Goal: Task Accomplishment & Management: Complete application form

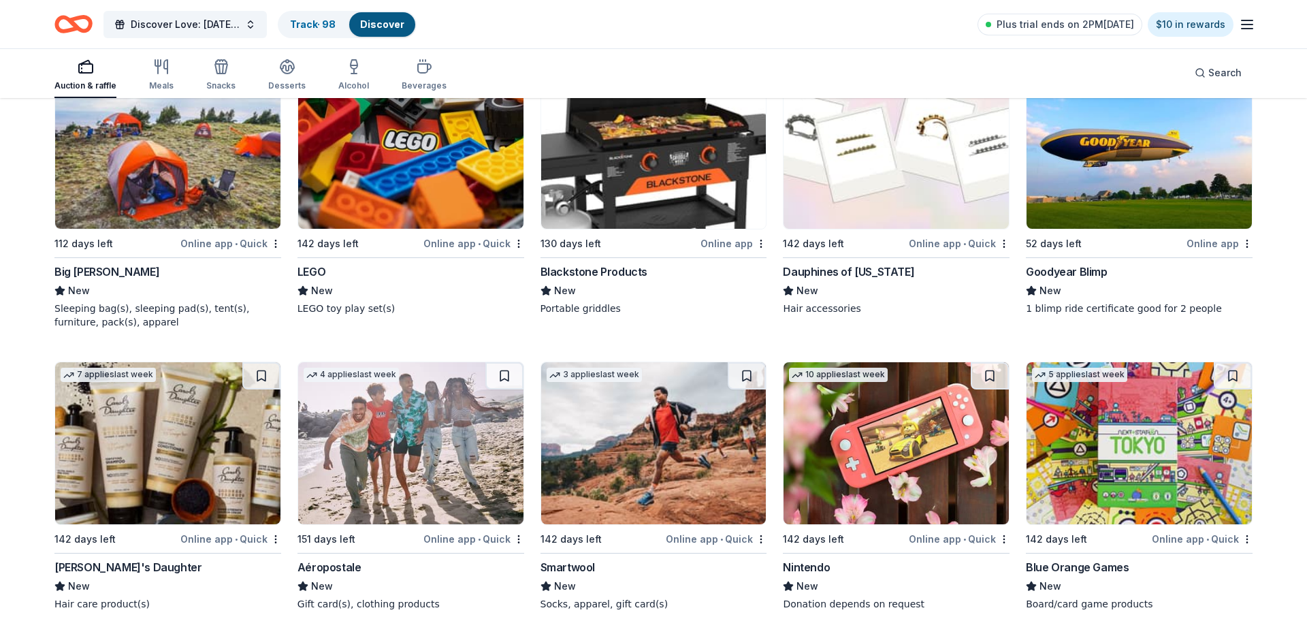
scroll to position [3731, 0]
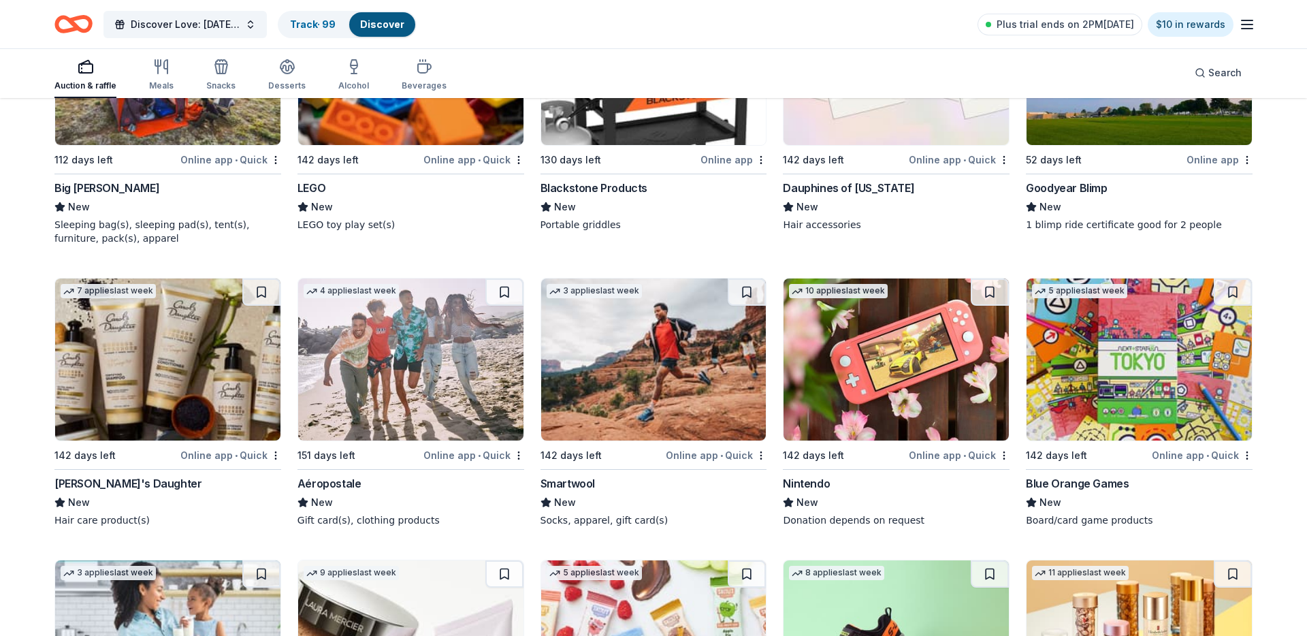
click at [844, 359] on img at bounding box center [895, 359] width 225 height 162
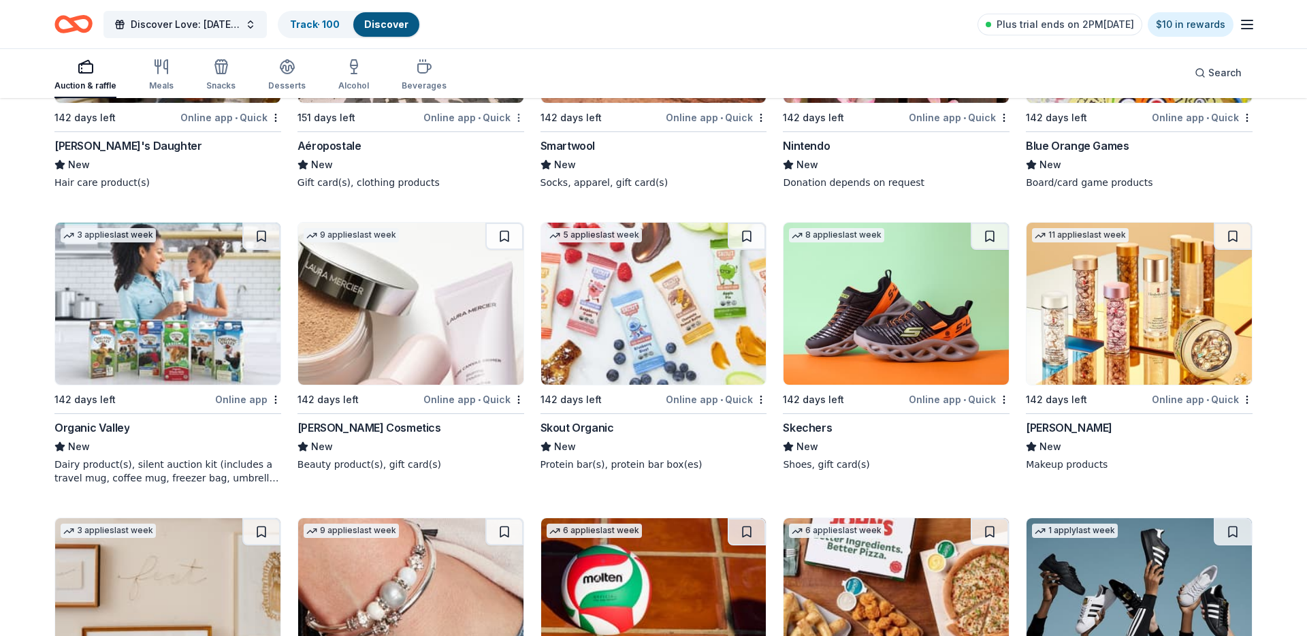
scroll to position [4110, 0]
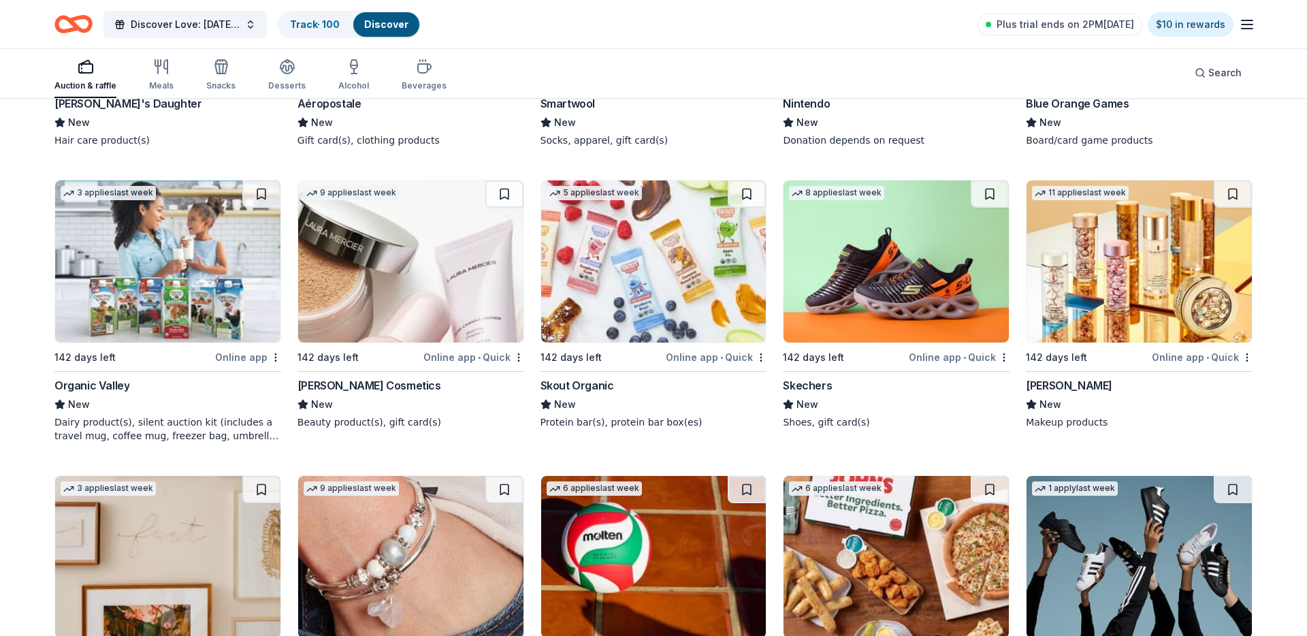
click at [234, 248] on img at bounding box center [167, 261] width 225 height 162
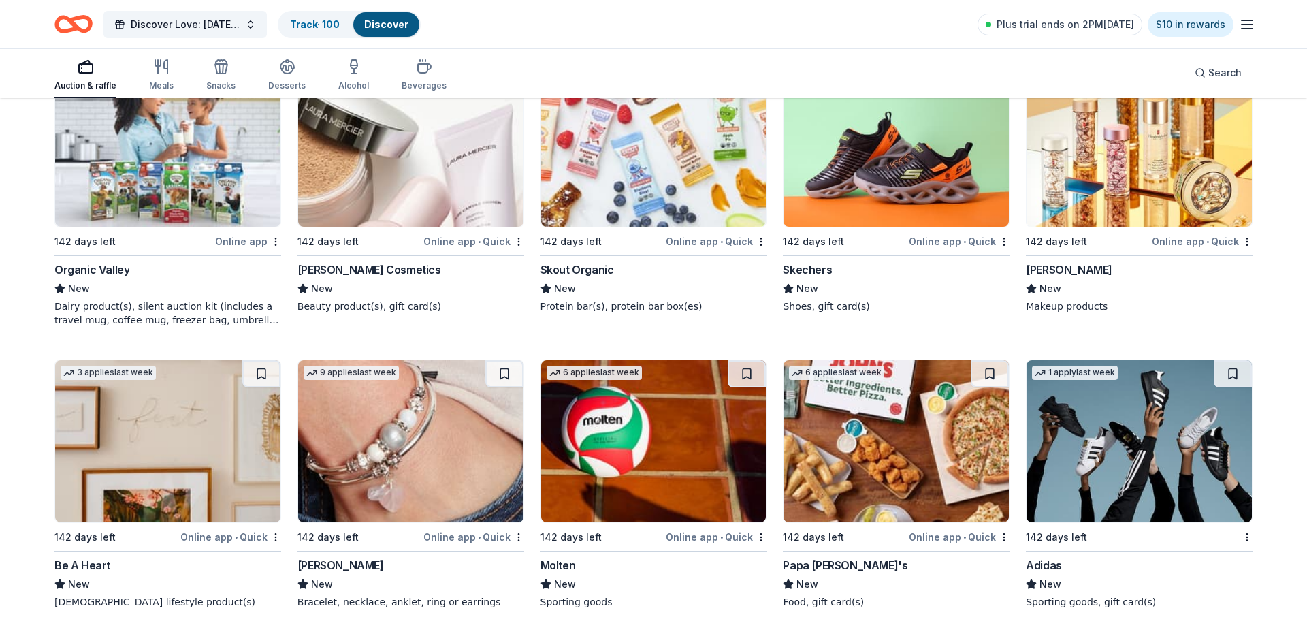
scroll to position [4226, 0]
click at [836, 367] on div "6 applies last week" at bounding box center [836, 372] width 95 height 14
click at [975, 376] on button at bounding box center [989, 373] width 38 height 27
click at [457, 439] on img at bounding box center [410, 441] width 225 height 162
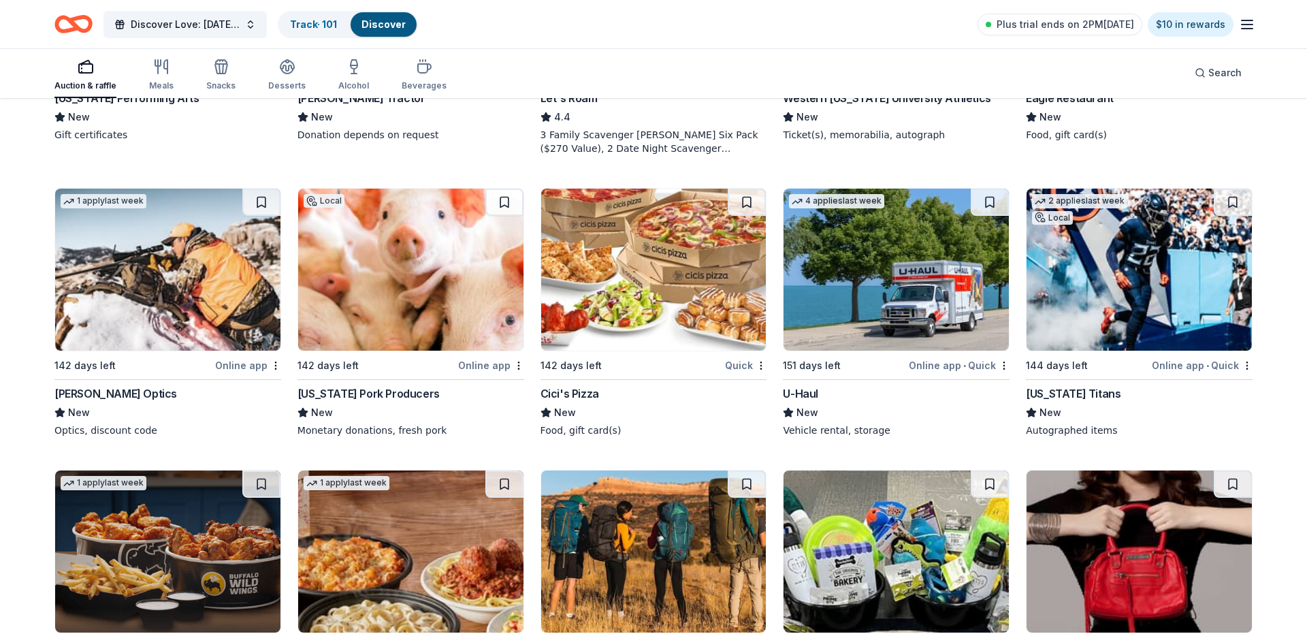
scroll to position [0, 0]
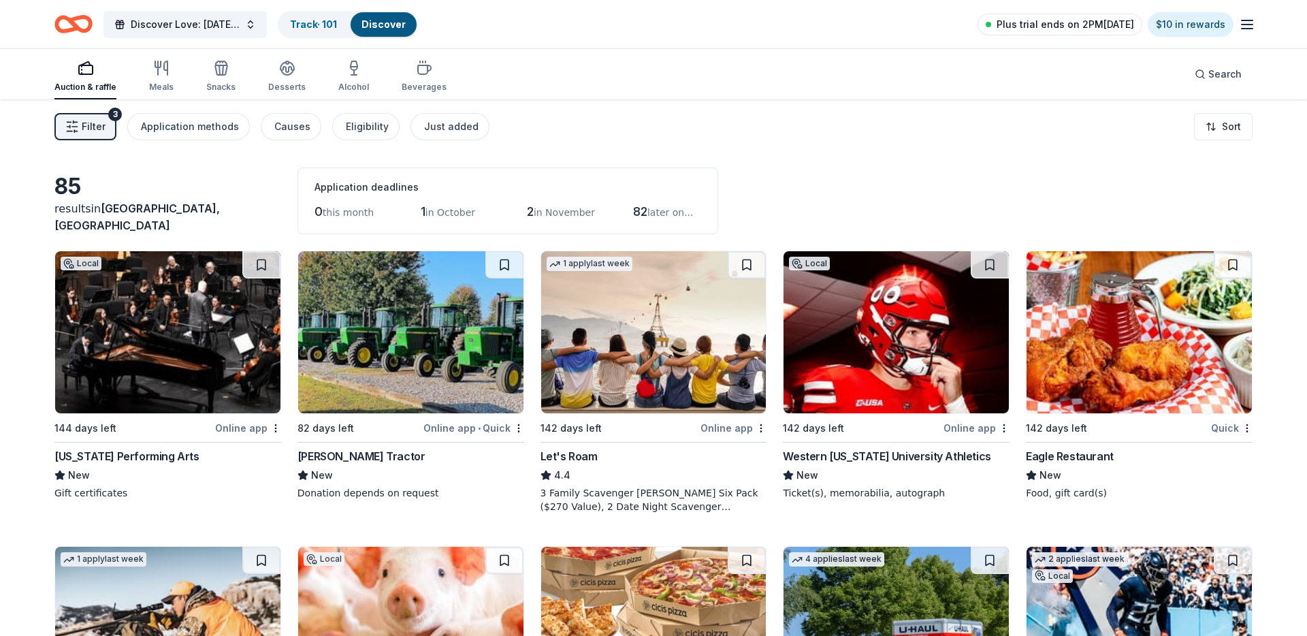
click at [1142, 19] on link "Plus trial ends on 2PM, 8/26" at bounding box center [1059, 25] width 165 height 22
click at [1069, 24] on span "Plus trial ends on 2PM, 8/26" at bounding box center [1064, 24] width 137 height 16
click at [1249, 22] on icon "button" at bounding box center [1247, 24] width 16 height 16
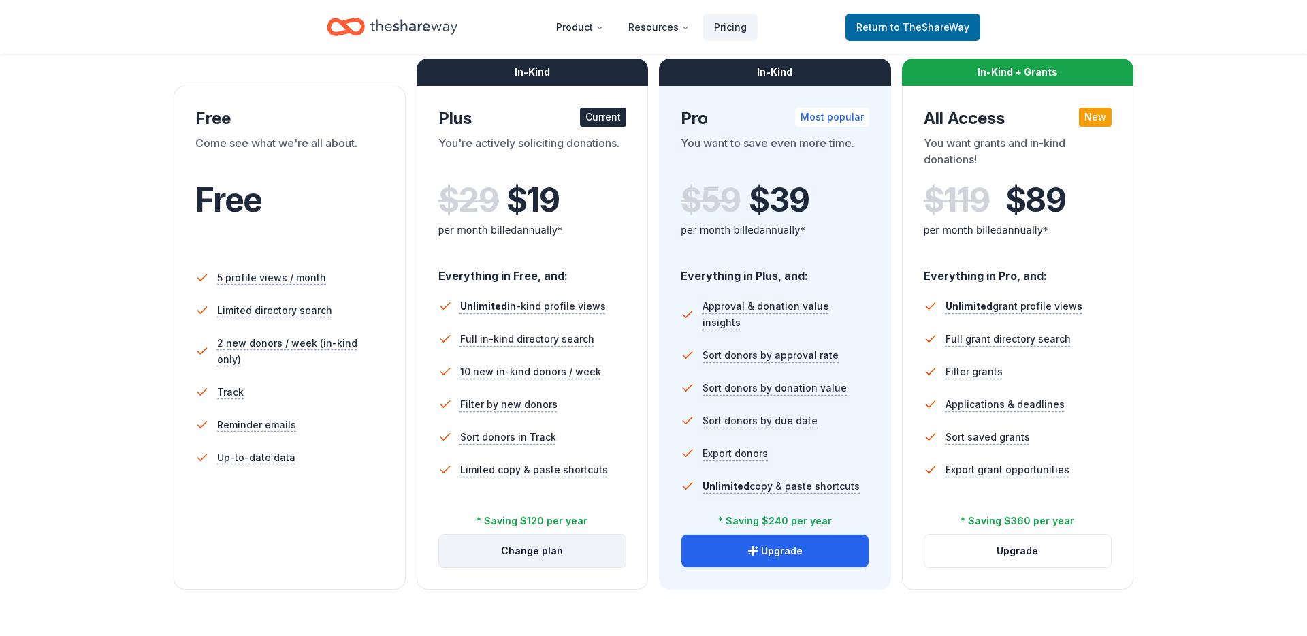
scroll to position [215, 0]
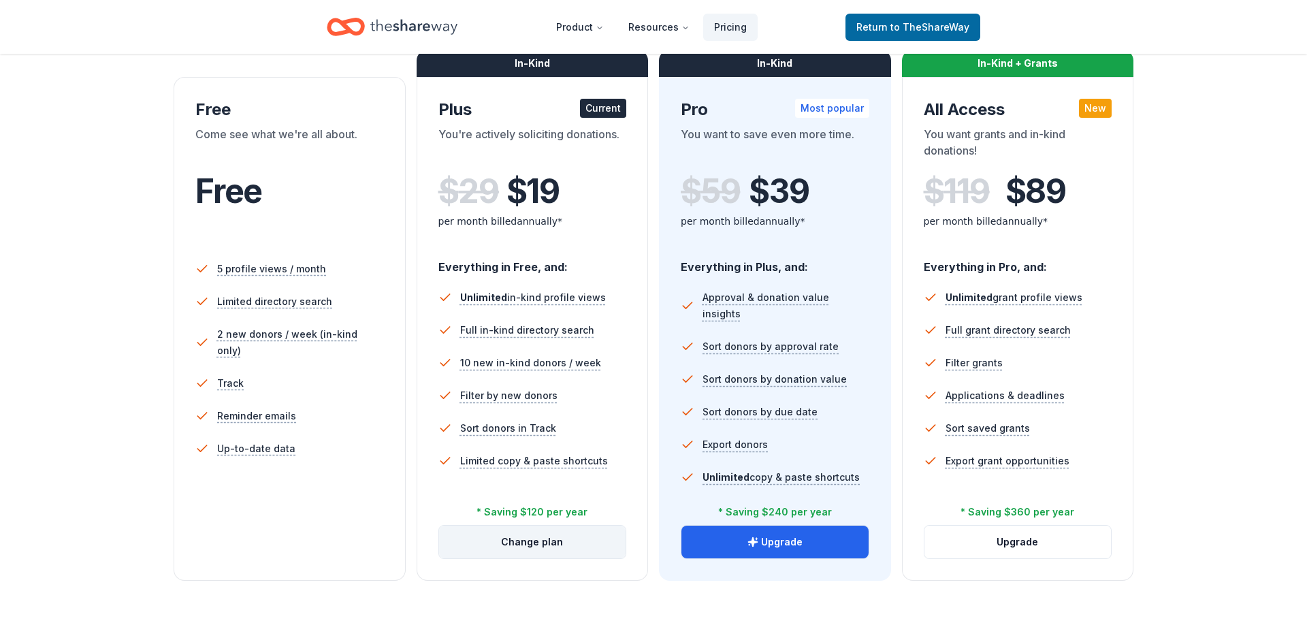
click at [524, 539] on button "Change plan" at bounding box center [532, 541] width 187 height 33
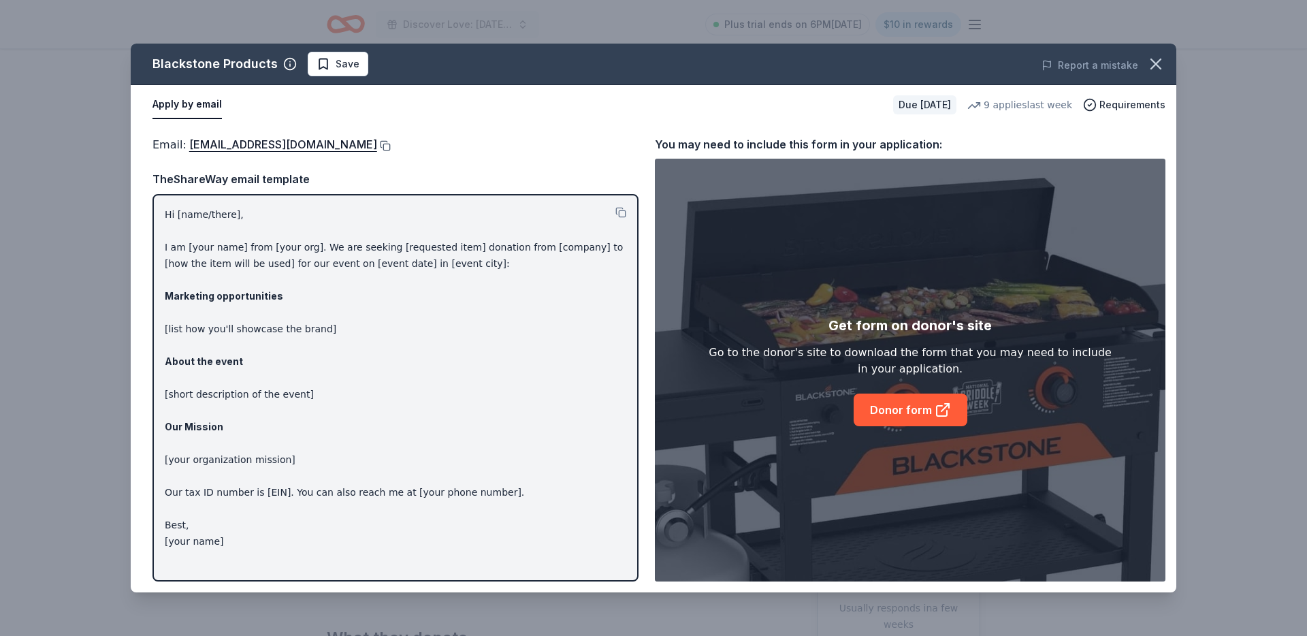
click at [382, 145] on button at bounding box center [384, 145] width 14 height 11
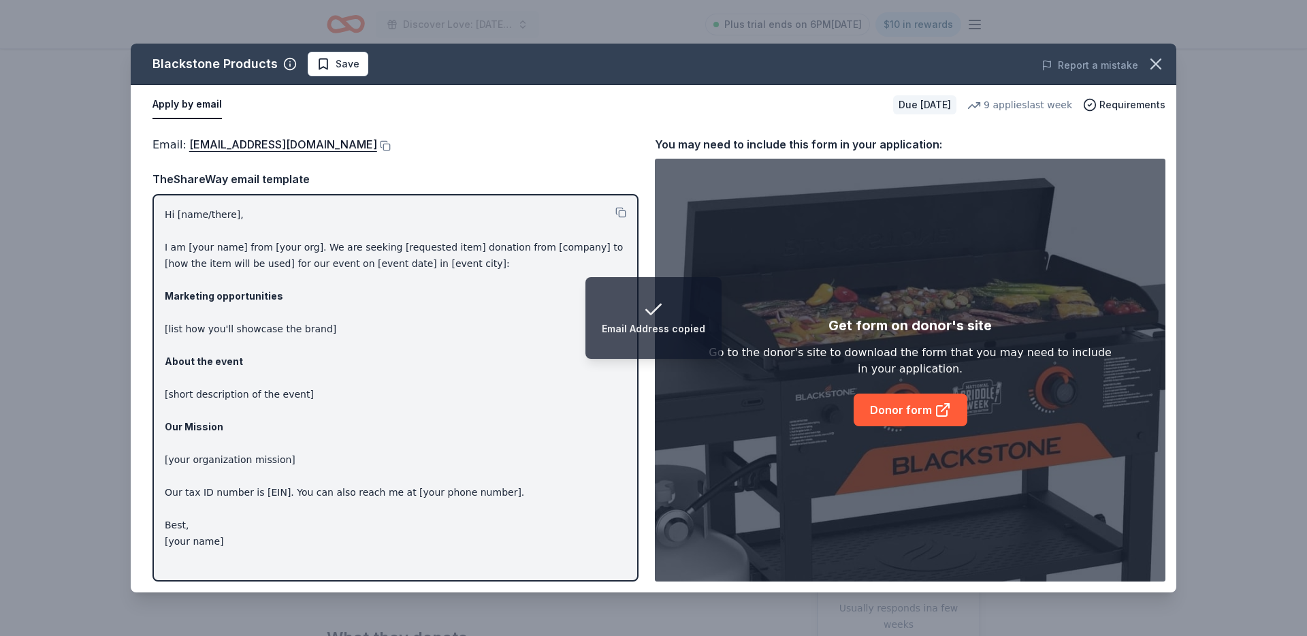
drag, startPoint x: 75, startPoint y: 199, endPoint x: 89, endPoint y: 218, distance: 24.4
click at [75, 198] on div "Blackstone Products Save Report a mistake Apply by email Due in 130 days 9 appl…" at bounding box center [653, 318] width 1307 height 636
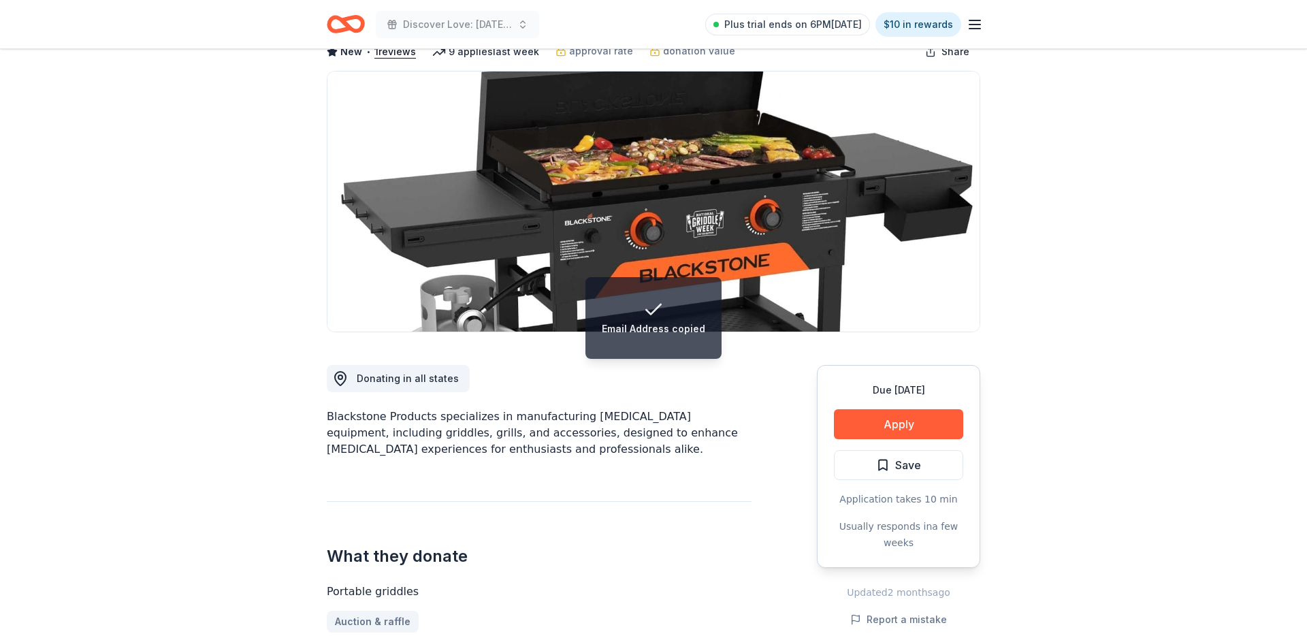
scroll to position [99, 0]
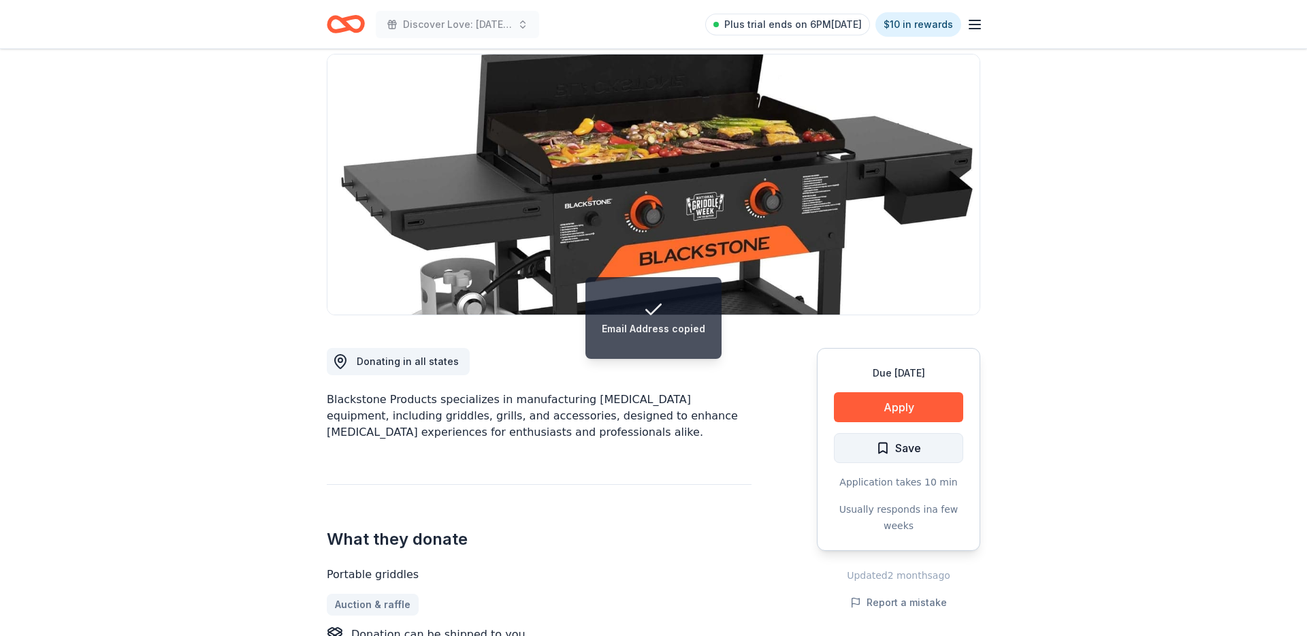
click at [884, 444] on span "Save" at bounding box center [898, 448] width 45 height 18
click at [889, 426] on div "Due in 130 days Apply Saved Application takes 10 min Usually responds in a few …" at bounding box center [898, 449] width 163 height 203
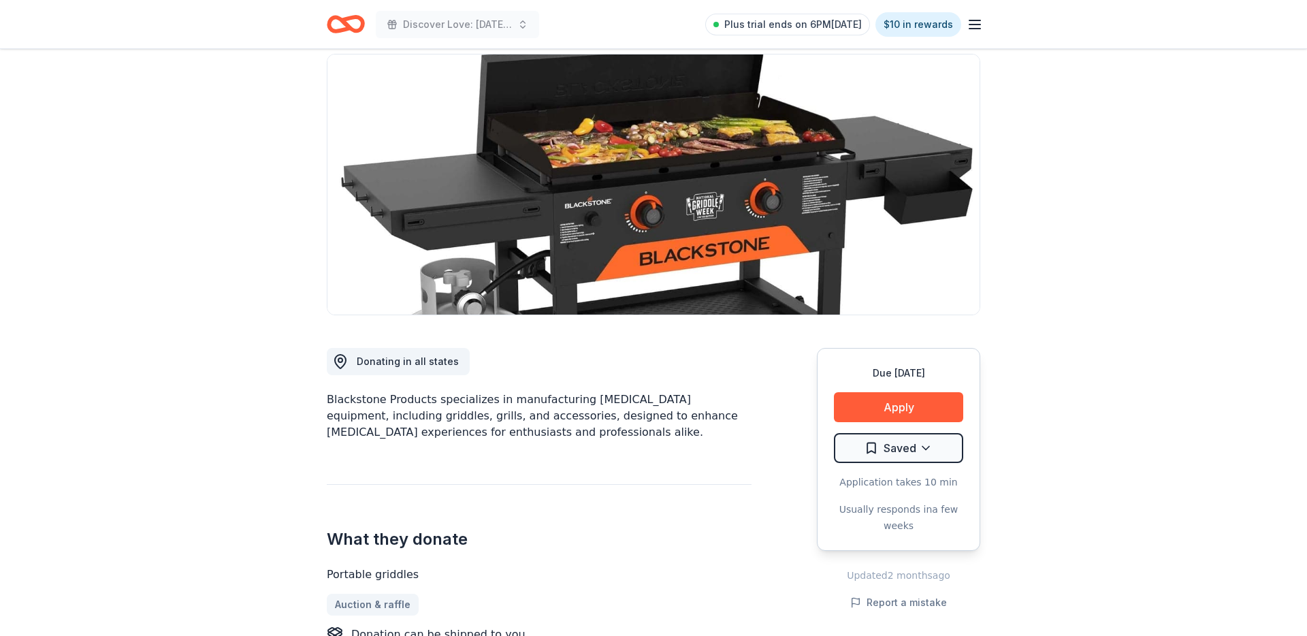
scroll to position [98, 0]
click at [898, 444] on html "Discover Love: Valentine's Day Gala & Silent Auction Plus trial ends on 6PM, 8/…" at bounding box center [653, 220] width 1307 height 636
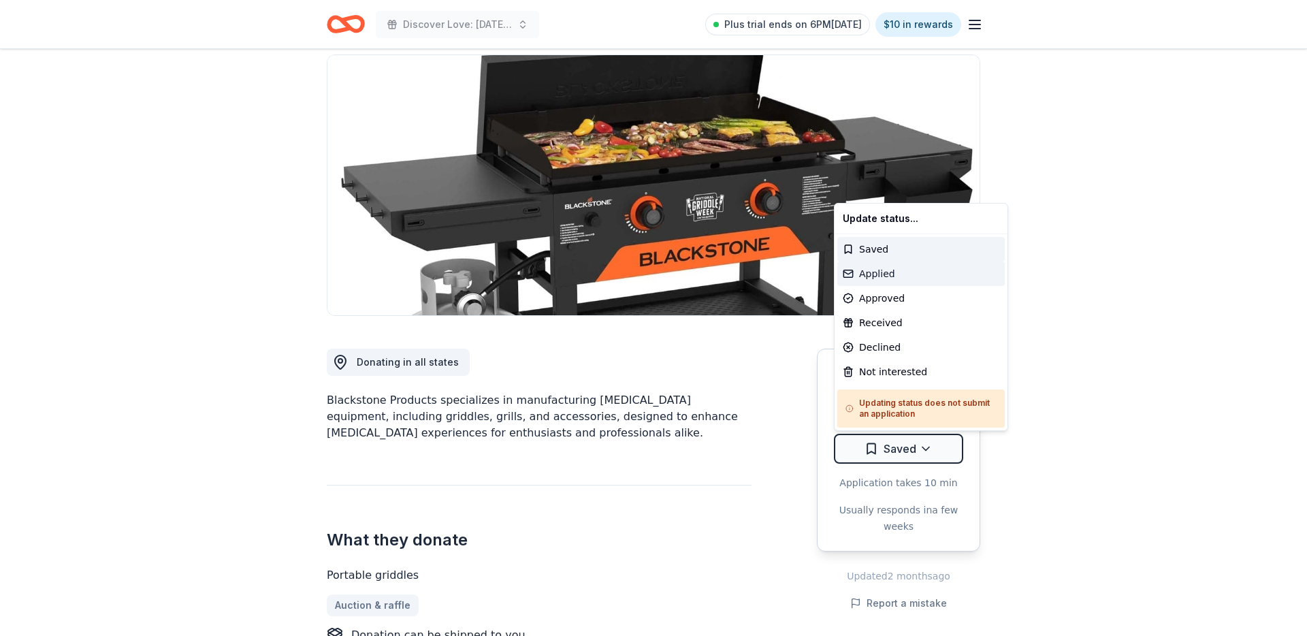
click at [899, 274] on div "Applied" at bounding box center [920, 273] width 167 height 24
click at [71, 158] on html "Discover Love: Valentine's Day Gala & Silent Auction Plus trial ends on 6PM, 8/…" at bounding box center [653, 220] width 1307 height 636
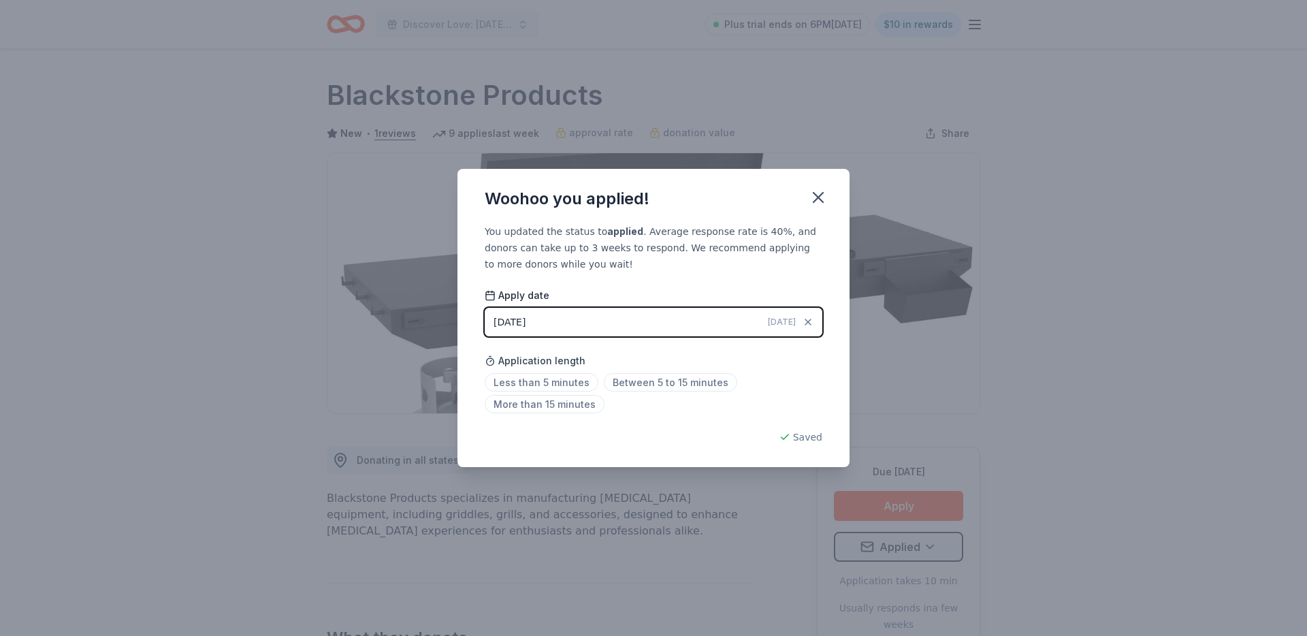
click at [835, 201] on div "Woohoo you applied!" at bounding box center [653, 196] width 392 height 54
click at [815, 193] on icon "button" at bounding box center [817, 197] width 19 height 19
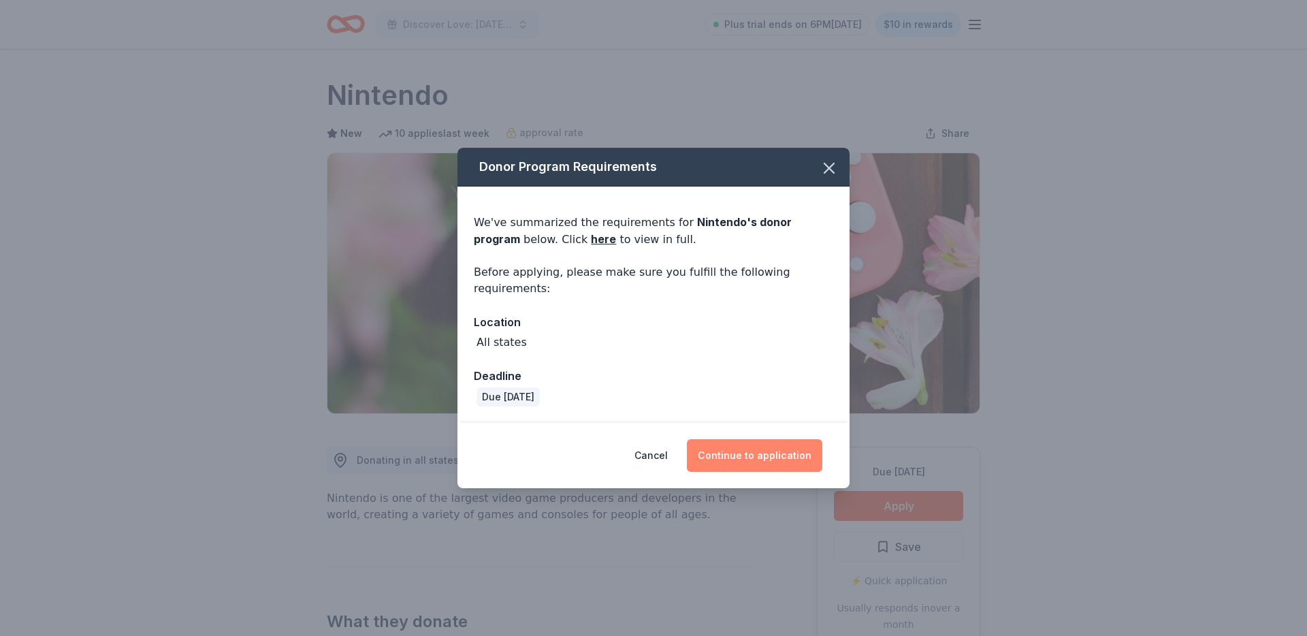
click at [753, 447] on button "Continue to application" at bounding box center [754, 455] width 135 height 33
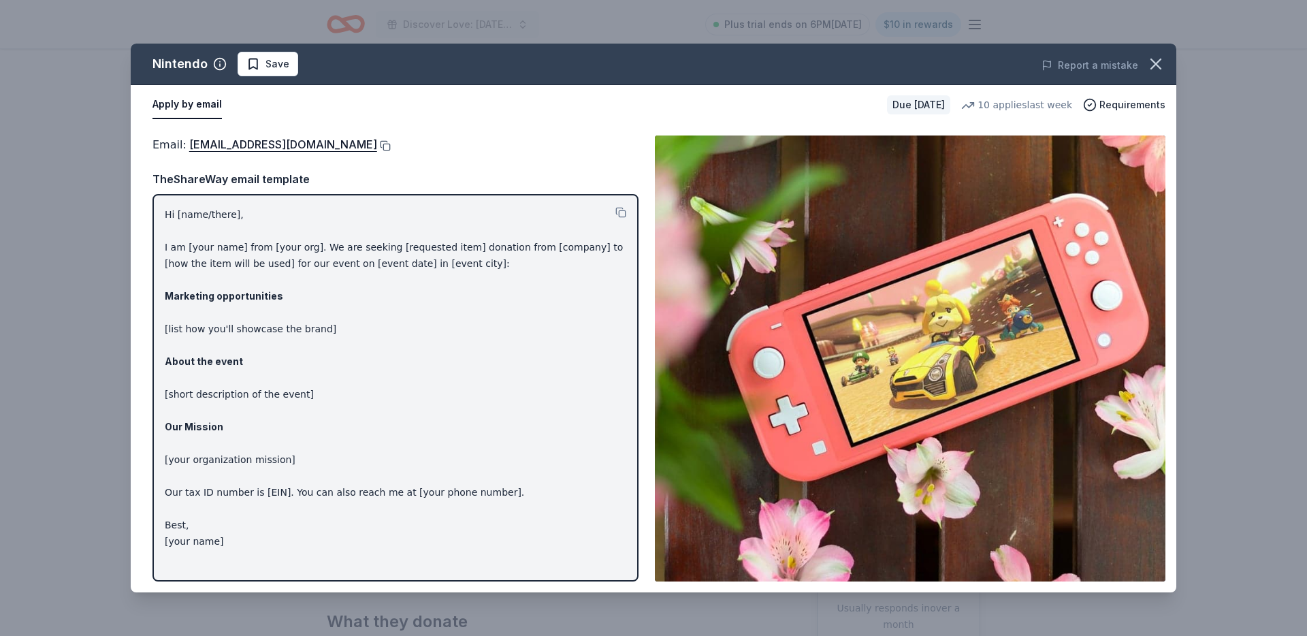
click at [391, 145] on button at bounding box center [384, 145] width 14 height 11
click at [88, 165] on div "Nintendo Save Report a mistake Apply by email Due in 142 days 10 applies last w…" at bounding box center [653, 318] width 1307 height 636
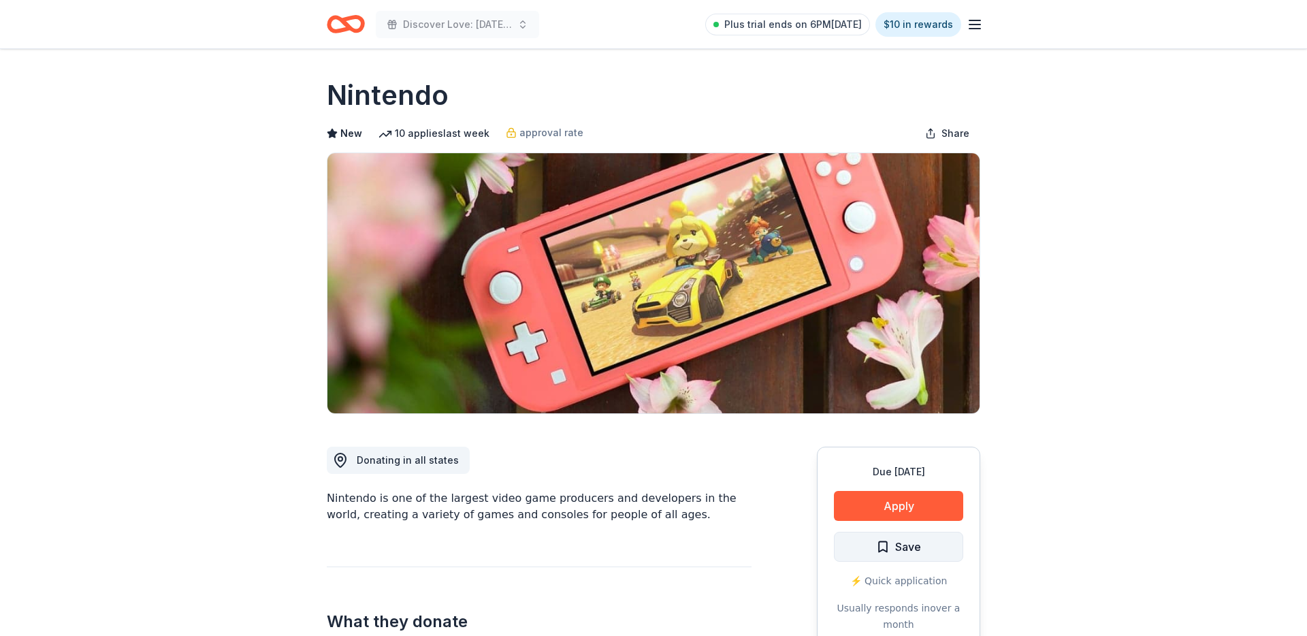
click at [873, 556] on button "Save" at bounding box center [898, 546] width 129 height 30
click at [877, 546] on html "Discover Love: Valentine's Day Gala & Silent Auction Plus trial ends on 6PM, 8/…" at bounding box center [653, 318] width 1307 height 636
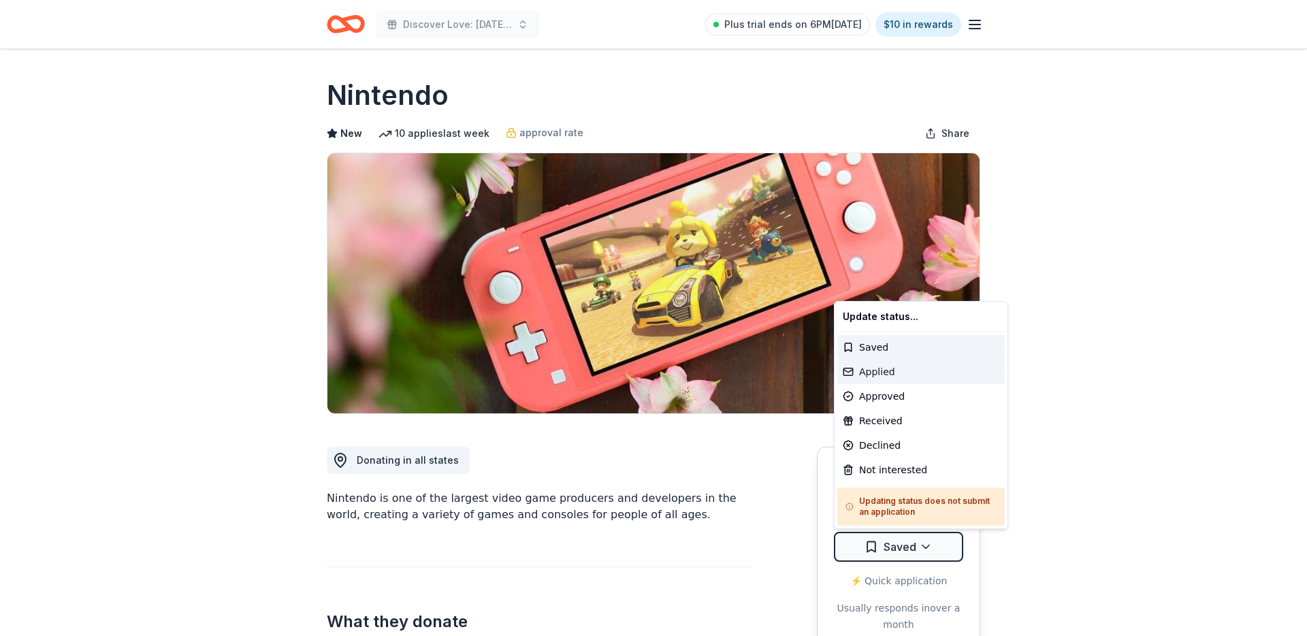
click at [889, 373] on div "Applied" at bounding box center [920, 371] width 167 height 24
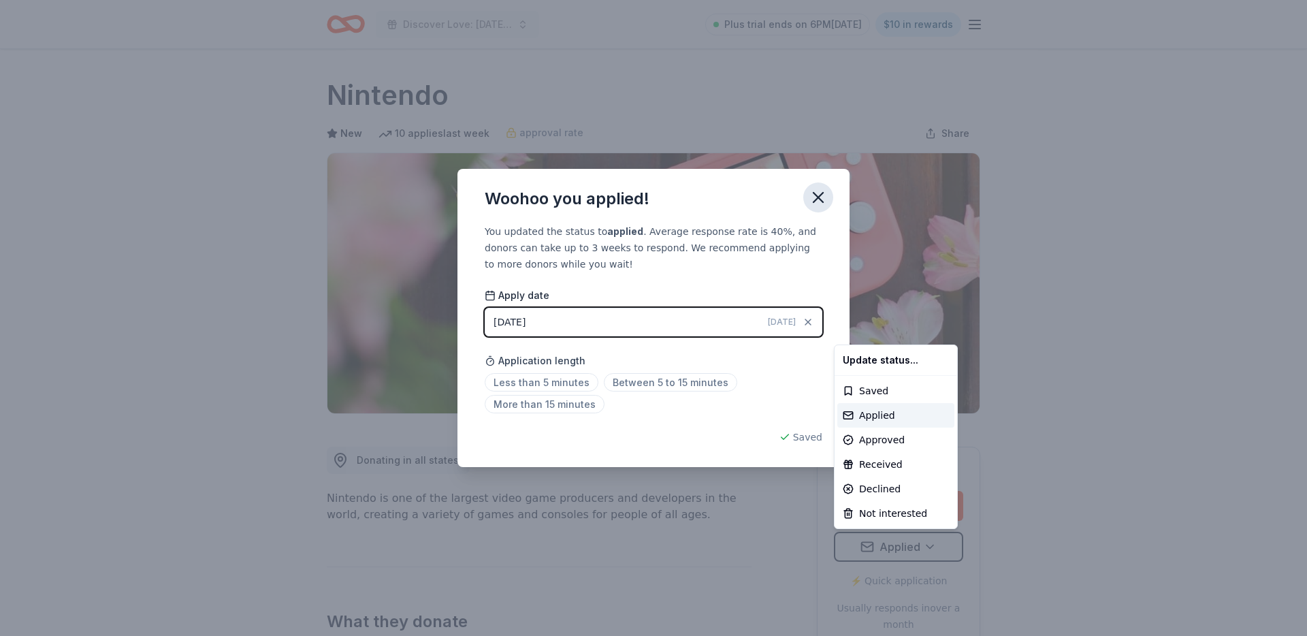
click at [823, 194] on html "Discover Love: Valentine's Day Gala & Silent Auction Plus trial ends on 6PM, 8/…" at bounding box center [653, 318] width 1307 height 636
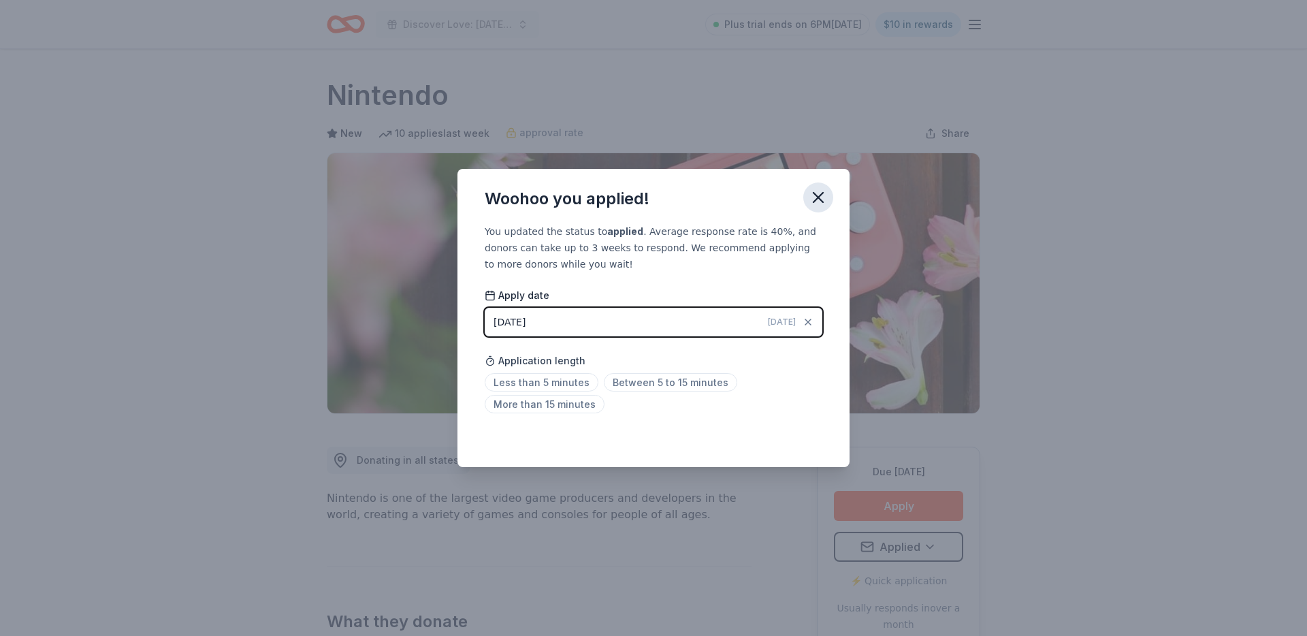
click at [823, 194] on icon "button" at bounding box center [817, 197] width 19 height 19
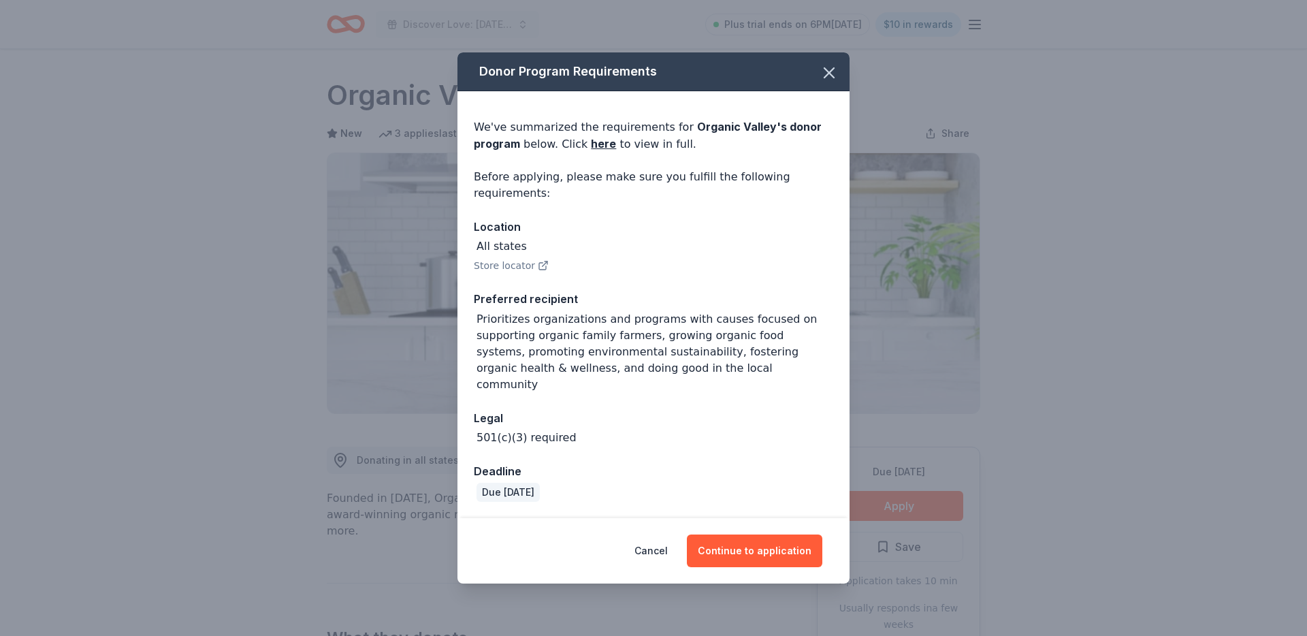
click at [785, 574] on div "Cancel Continue to application" at bounding box center [653, 550] width 392 height 65
click at [784, 553] on button "Continue to application" at bounding box center [754, 550] width 135 height 33
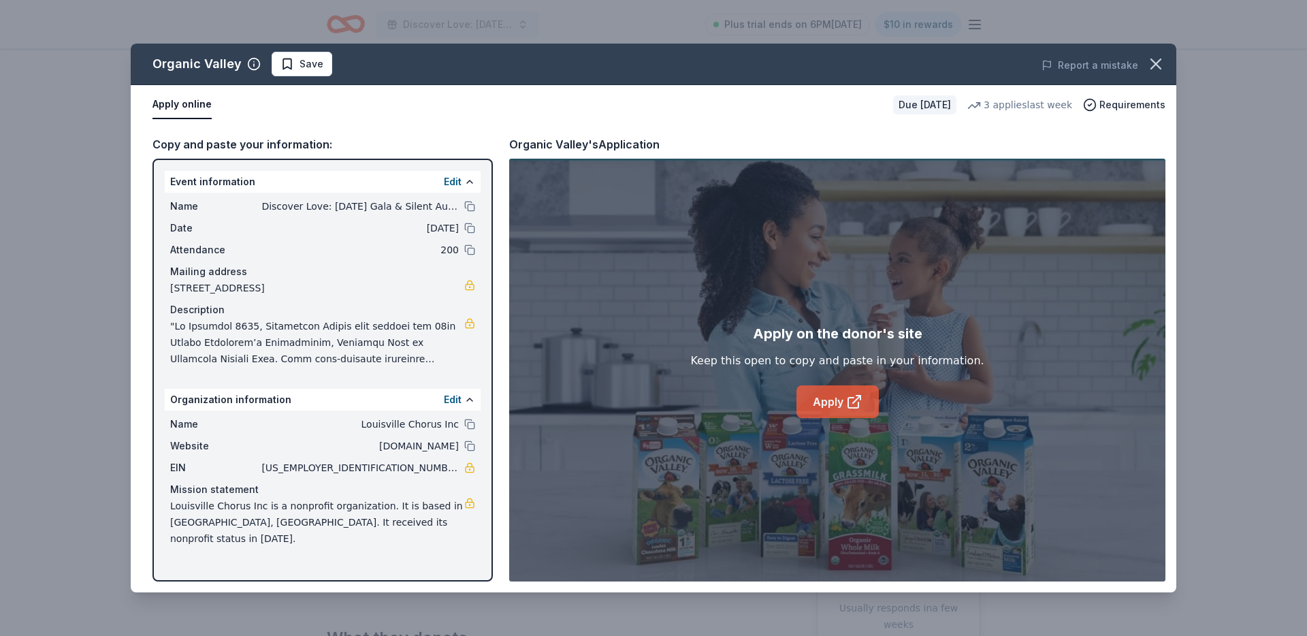
click at [866, 408] on link "Apply" at bounding box center [837, 401] width 82 height 33
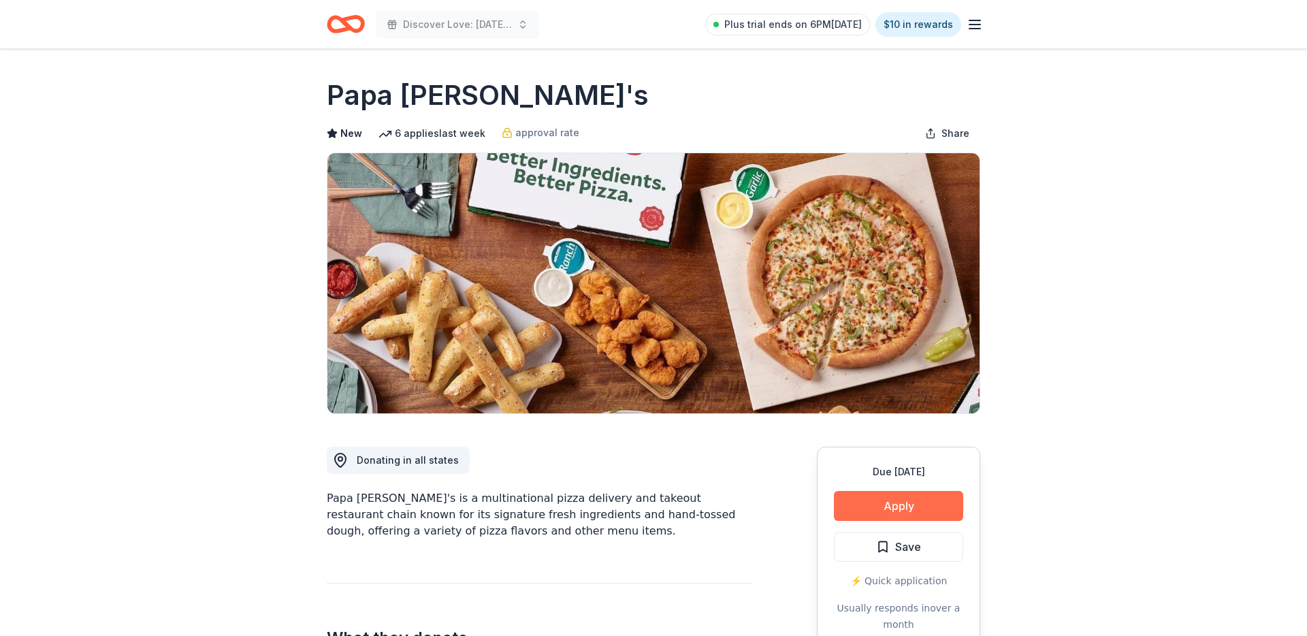
click at [877, 506] on button "Apply" at bounding box center [898, 506] width 129 height 30
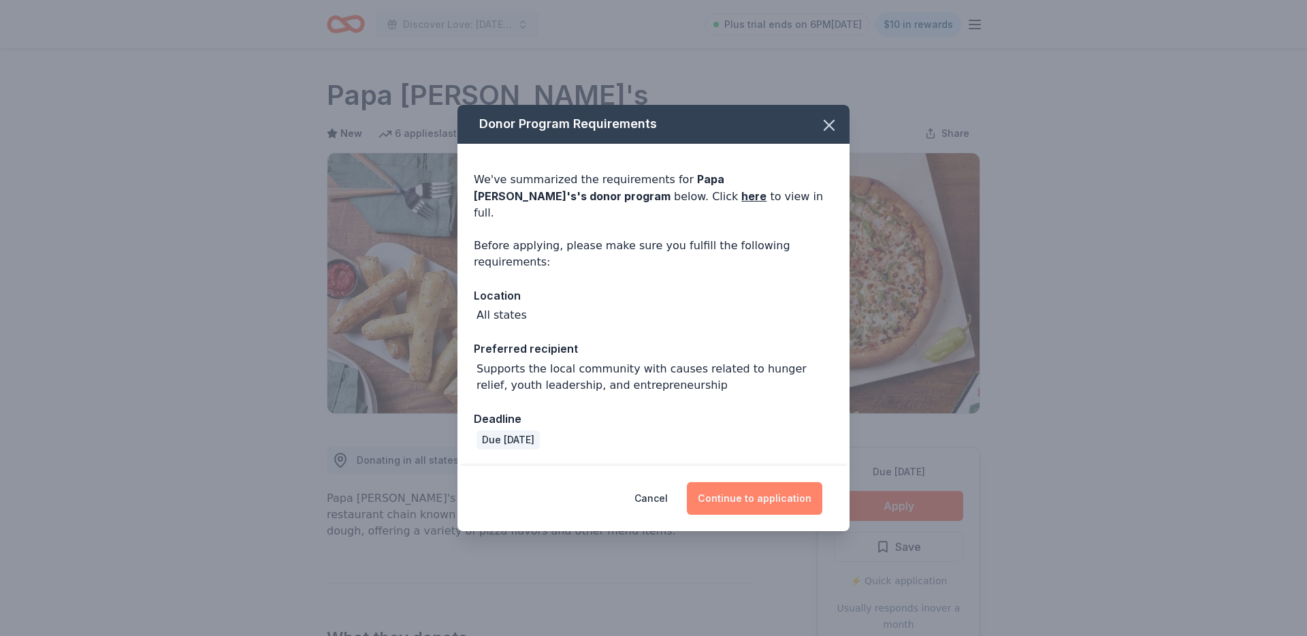
click at [793, 497] on button "Continue to application" at bounding box center [754, 498] width 135 height 33
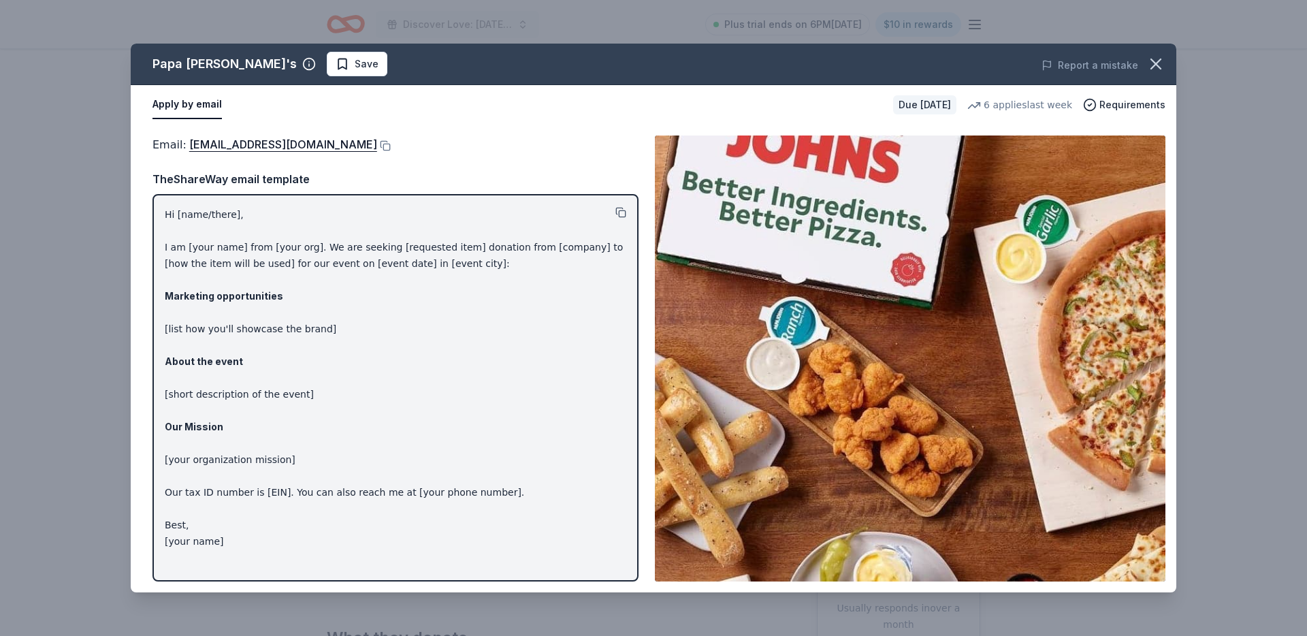
click at [625, 211] on button at bounding box center [620, 212] width 11 height 11
click at [76, 63] on div "Papa [PERSON_NAME]'s Save Report a mistake Apply by email Due [DATE] 6 applies …" at bounding box center [653, 318] width 1307 height 636
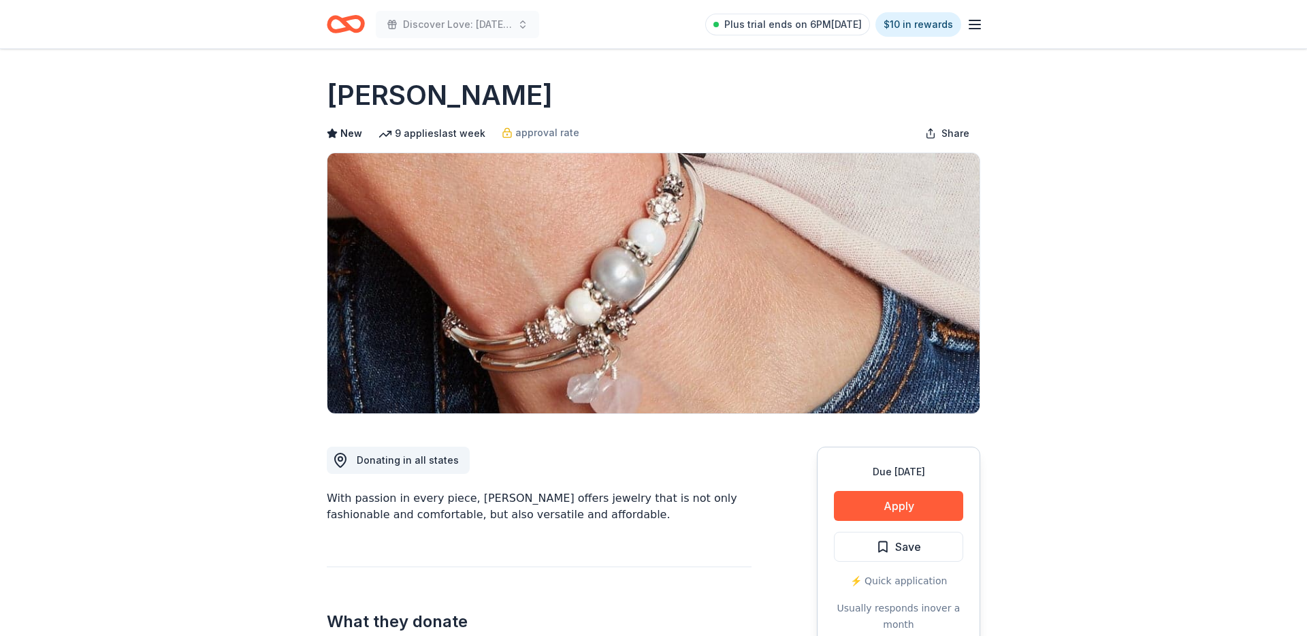
click at [951, 508] on button "Apply" at bounding box center [898, 506] width 129 height 30
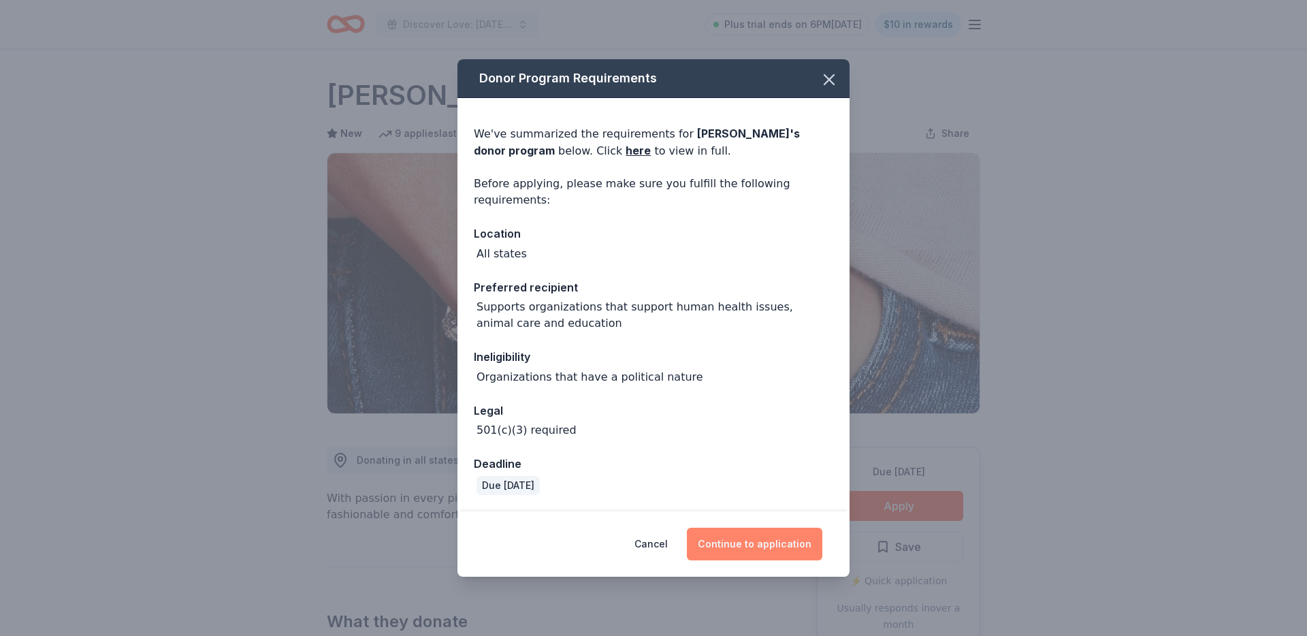
click at [759, 554] on button "Continue to application" at bounding box center [754, 543] width 135 height 33
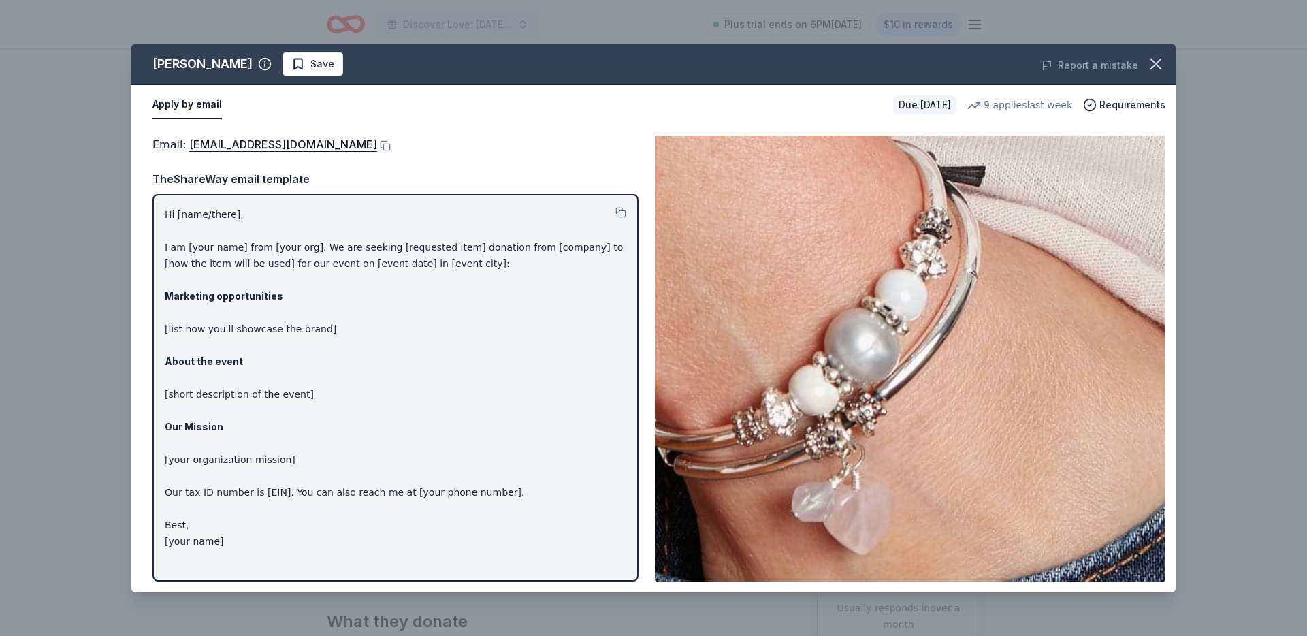
click at [51, 171] on div "Lizzy James Save Report a mistake Apply by email Due in 142 days 9 applies last…" at bounding box center [653, 318] width 1307 height 636
